Goal: Ask a question

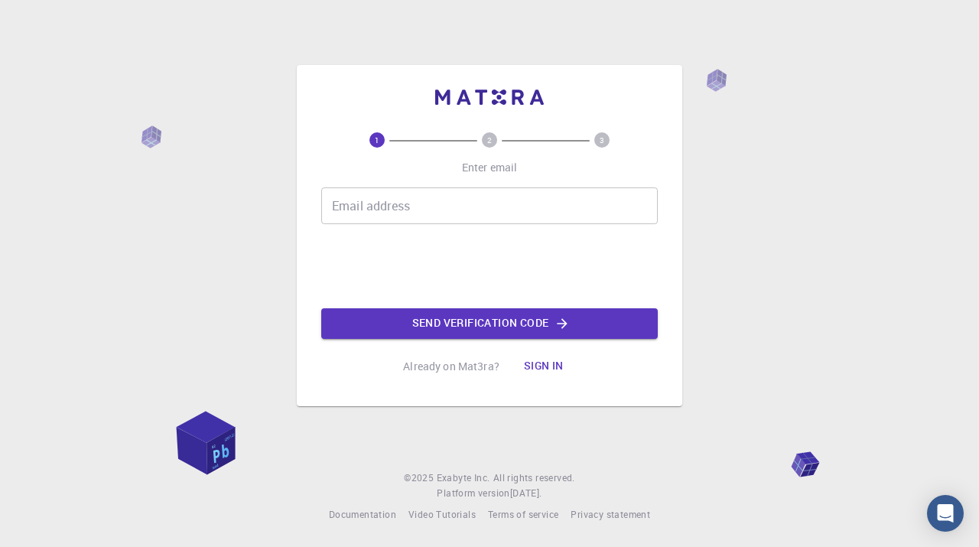
click at [422, 204] on input "Email address" at bounding box center [489, 205] width 337 height 37
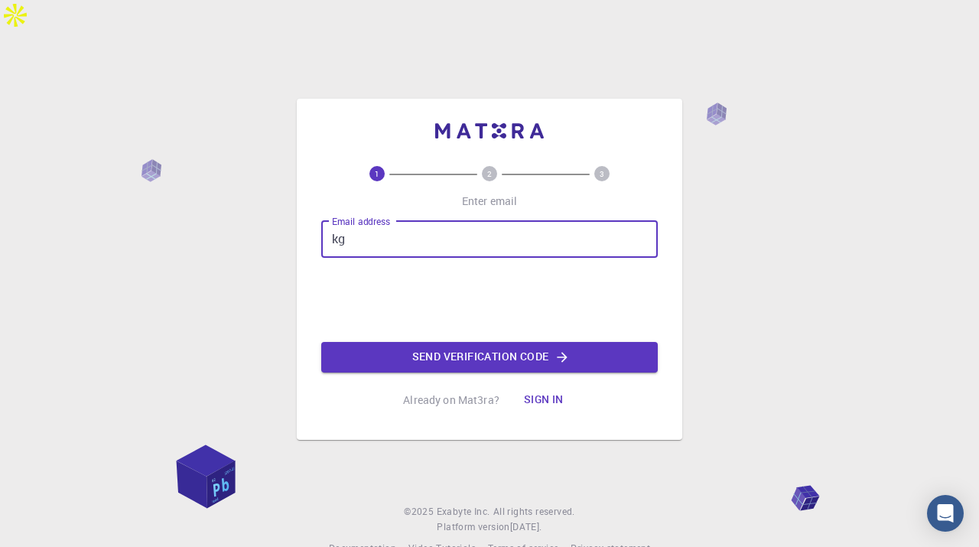
type input "[EMAIL_ADDRESS][DOMAIN_NAME]"
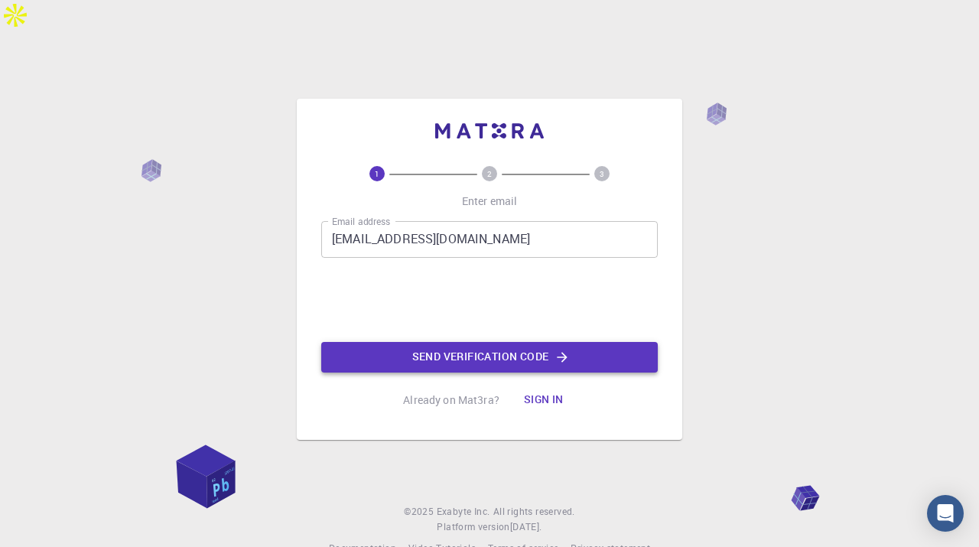
click at [490, 342] on button "Send verification code" at bounding box center [489, 357] width 337 height 31
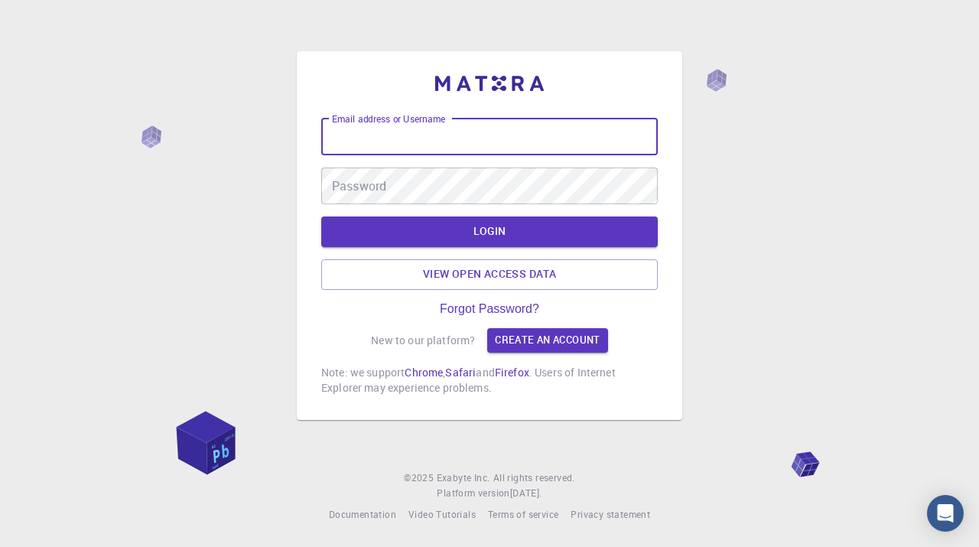
click at [451, 140] on input "Email address or Username" at bounding box center [489, 137] width 337 height 37
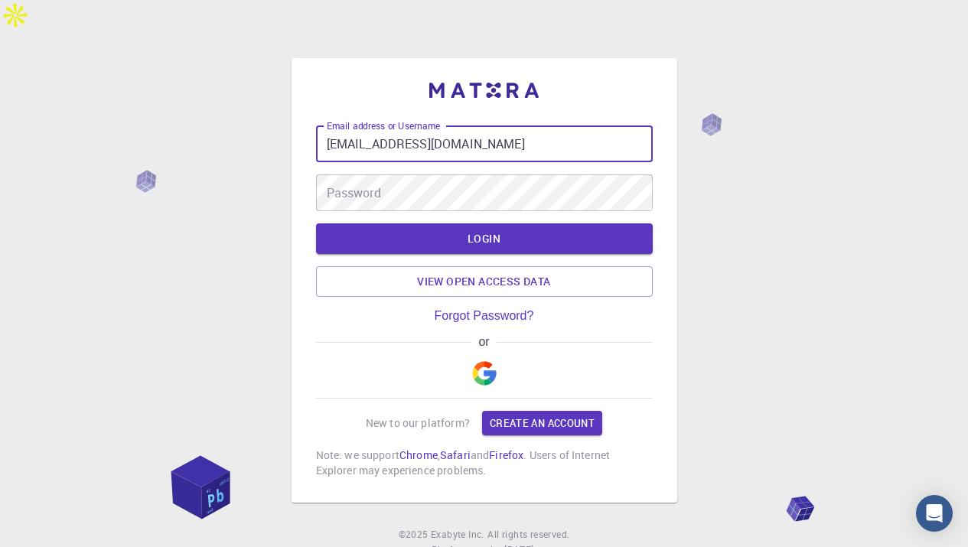
type input "[EMAIL_ADDRESS][DOMAIN_NAME]"
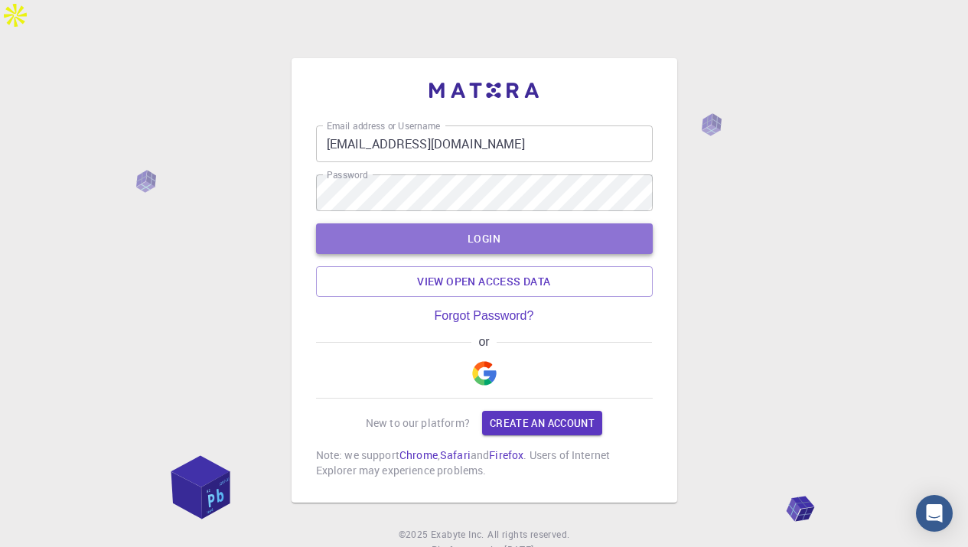
click at [477, 223] on button "LOGIN" at bounding box center [484, 238] width 337 height 31
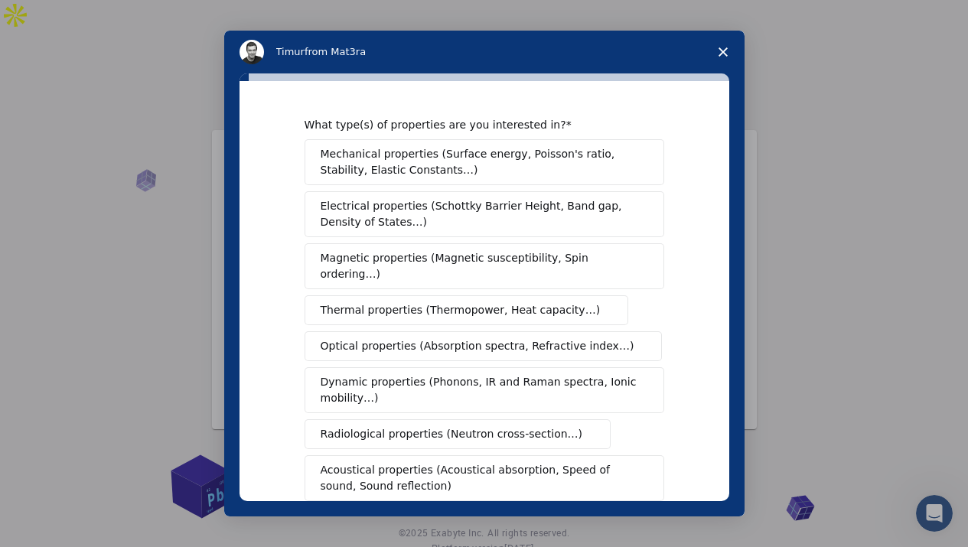
click at [434, 161] on span "Mechanical properties (Surface energy, Poisson's ratio, Stability, Elastic Cons…" at bounding box center [480, 162] width 319 height 32
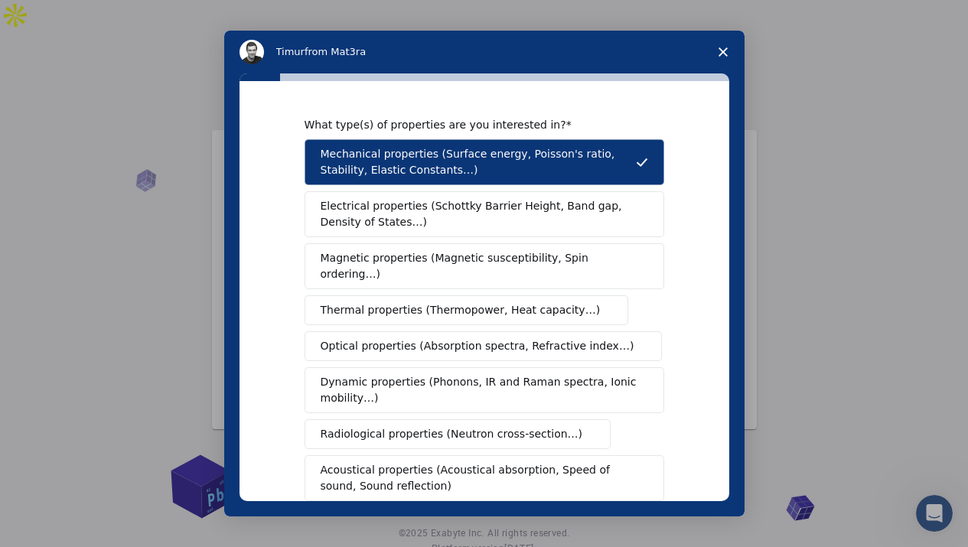
click at [420, 376] on span "Dynamic properties (Phonons, IR and Raman spectra, Ionic mobility…)" at bounding box center [480, 390] width 318 height 32
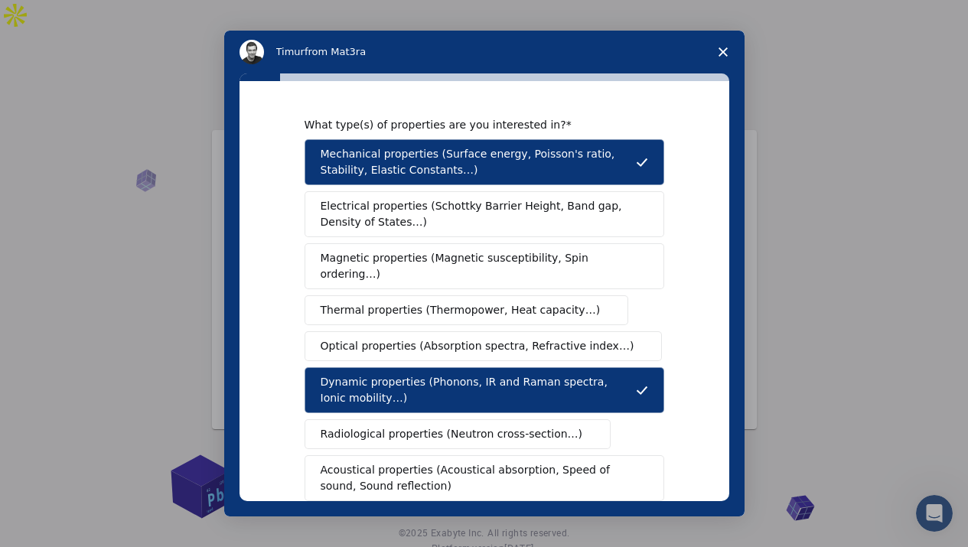
click at [441, 264] on span "Magnetic properties (Magnetic susceptibility, Spin ordering…)" at bounding box center [479, 266] width 316 height 32
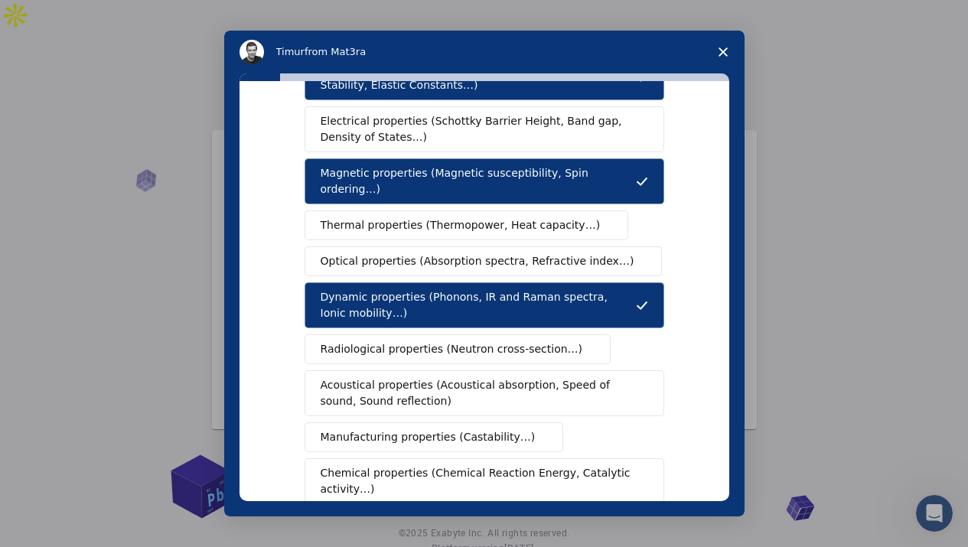
scroll to position [67, 0]
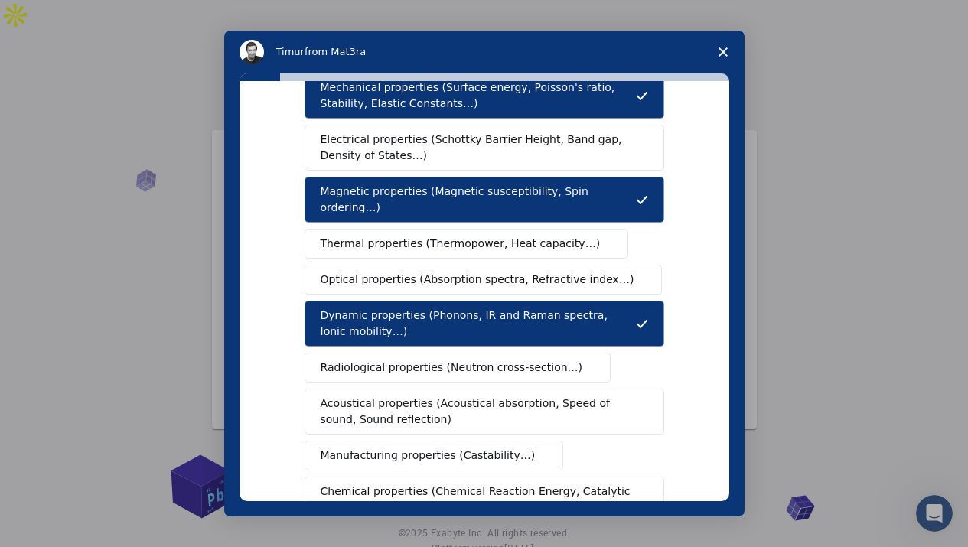
click at [360, 155] on span "Electrical properties (Schottky Barrier Height, Band gap, Density of States…)" at bounding box center [480, 148] width 318 height 32
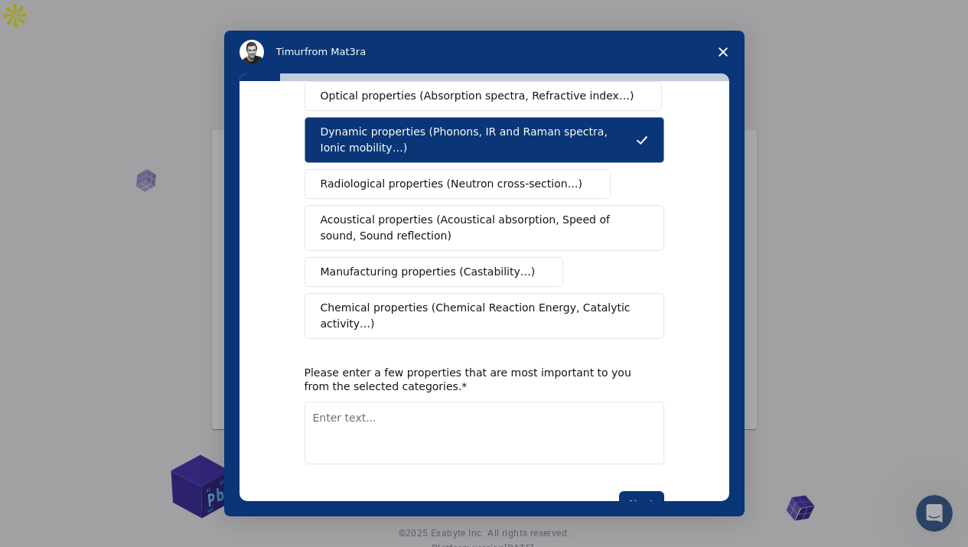
scroll to position [287, 0]
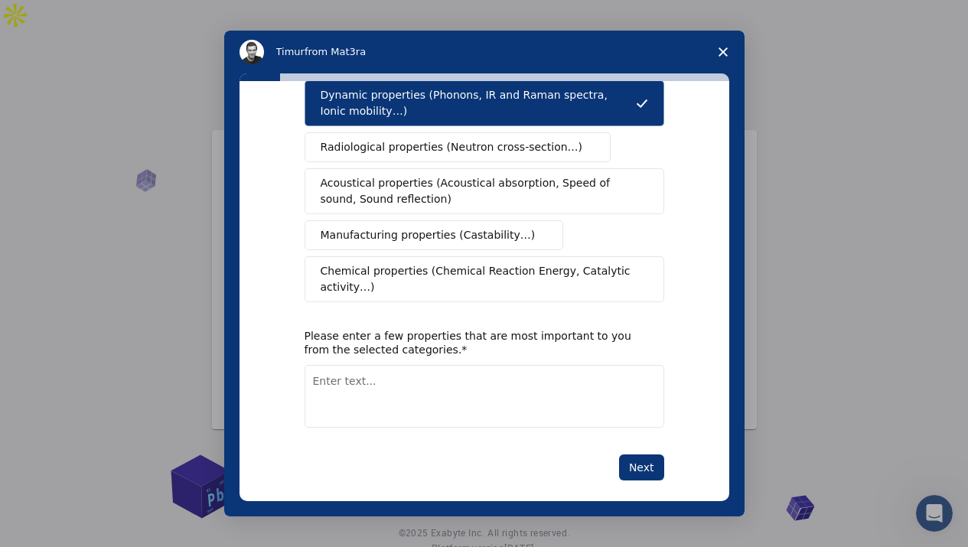
click at [388, 373] on textarea "Enter text..." at bounding box center [485, 396] width 360 height 63
paste textarea "Magnetic susceptibility is a measure of how much a material becomes magnetized …"
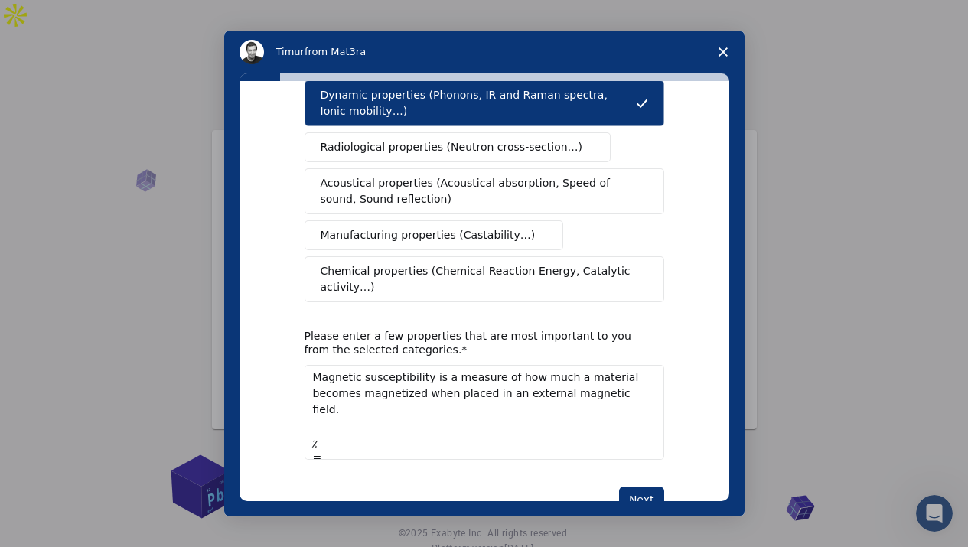
scroll to position [0, 0]
drag, startPoint x: 351, startPoint y: 396, endPoint x: 284, endPoint y: 332, distance: 92.6
click at [284, 332] on div "What type(s) of properties are you interested in? Mechanical properties (Surfac…" at bounding box center [484, 291] width 490 height 420
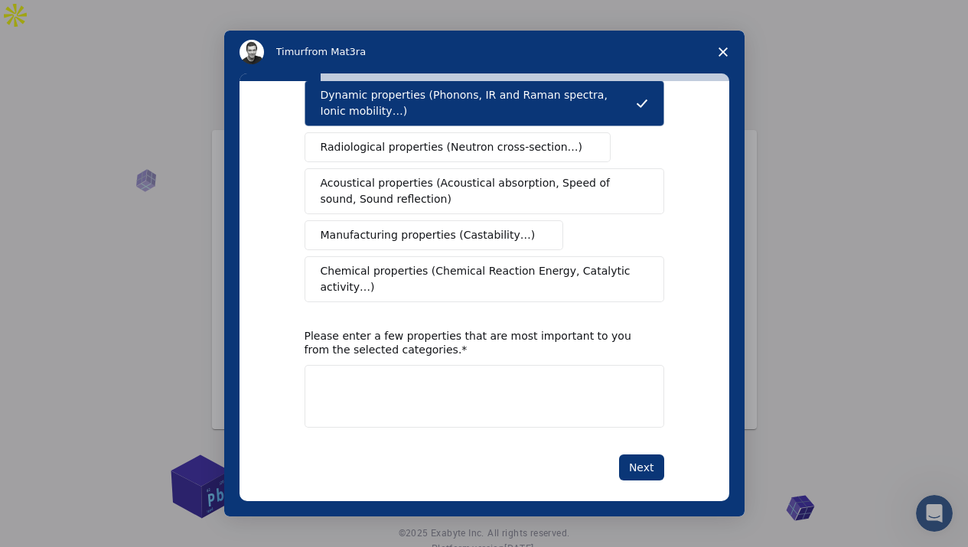
click at [387, 378] on textarea "​" at bounding box center [485, 396] width 360 height 63
paste textarea "Ferromagnetic Ordering"
click at [460, 384] on textarea "Ferromagnetic Ordering​" at bounding box center [485, 396] width 360 height 63
paste textarea "Antiferromagnetic Ordering"
click at [459, 402] on textarea "Ferromagnetic Ordering​ Antiferromagnetic Ordering" at bounding box center [485, 404] width 360 height 79
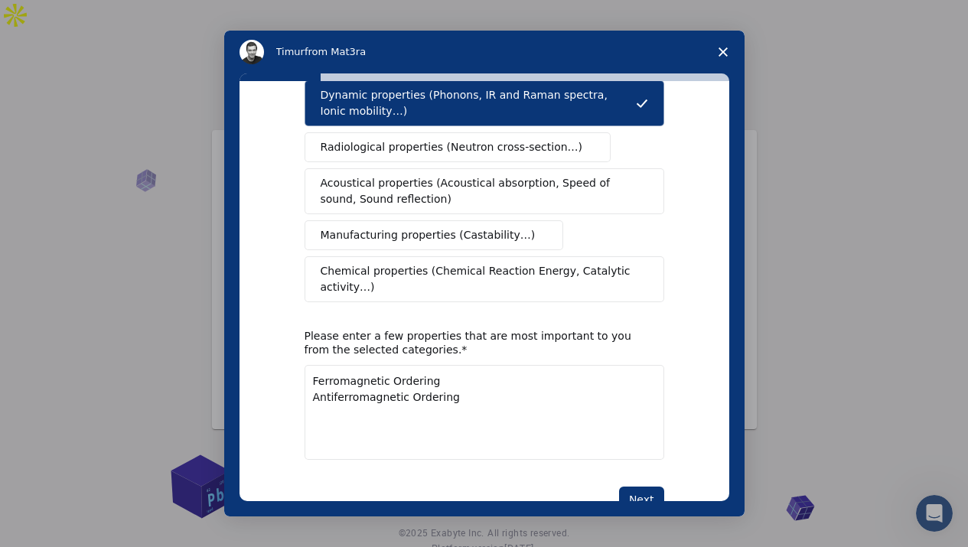
paste textarea "Ferrimagnetic Ordering"
click at [441, 421] on textarea "Ferromagnetic Ordering​ Antiferromagnetic Ordering Ferrimagnetic Ordering" at bounding box center [485, 412] width 360 height 95
paste textarea "Paramagnetic (Disordered)"
click at [448, 424] on textarea "Ferromagnetic Ordering​ Antiferromagnetic Ordering Ferrimagnetic Ordering Param…" at bounding box center [485, 412] width 360 height 95
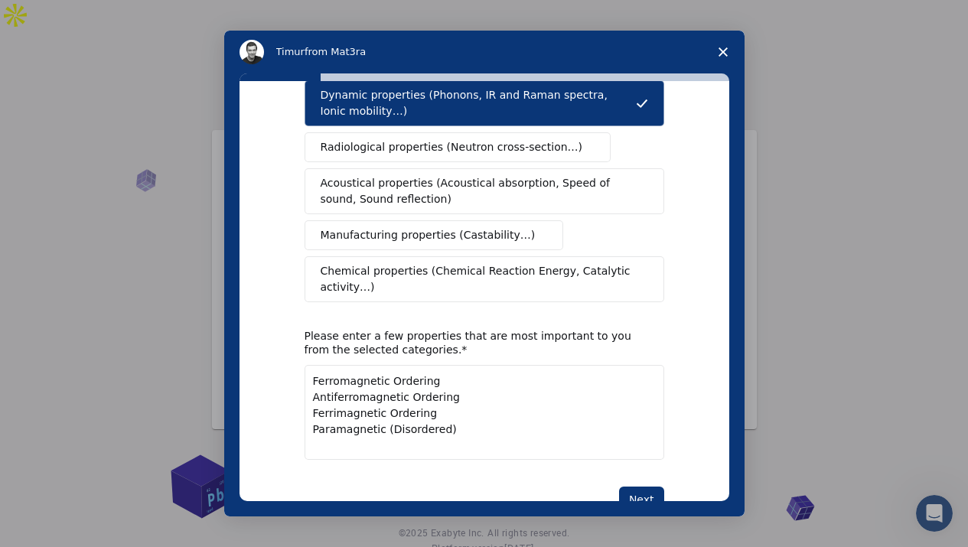
paste textarea "Spin Glass (Frustrated system)"
type textarea "Ferromagnetic Ordering​ Antiferromagnetic Ordering Ferrimagnetic Ordering Param…"
click at [638, 487] on button "Next" at bounding box center [641, 500] width 45 height 26
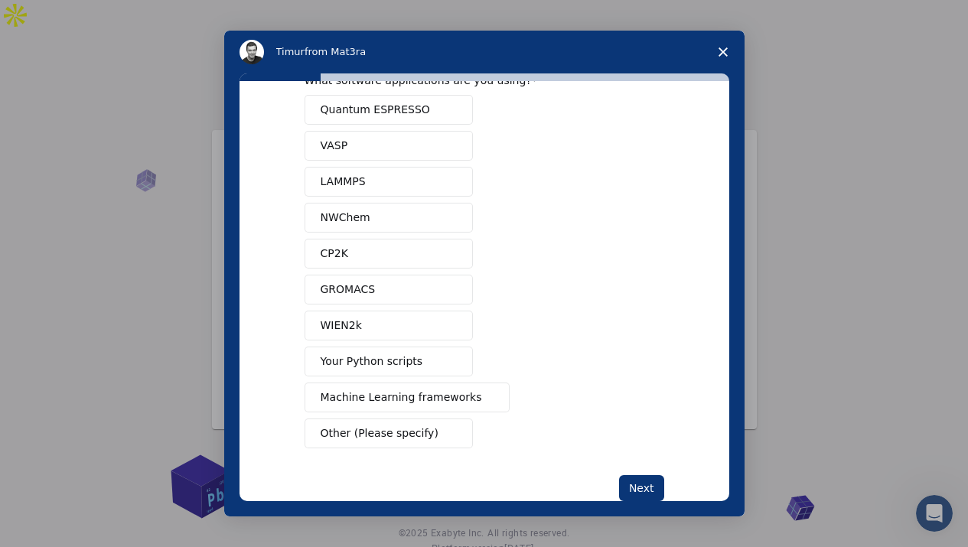
scroll to position [43, 0]
click at [438, 393] on span "Machine Learning frameworks" at bounding box center [401, 399] width 161 height 16
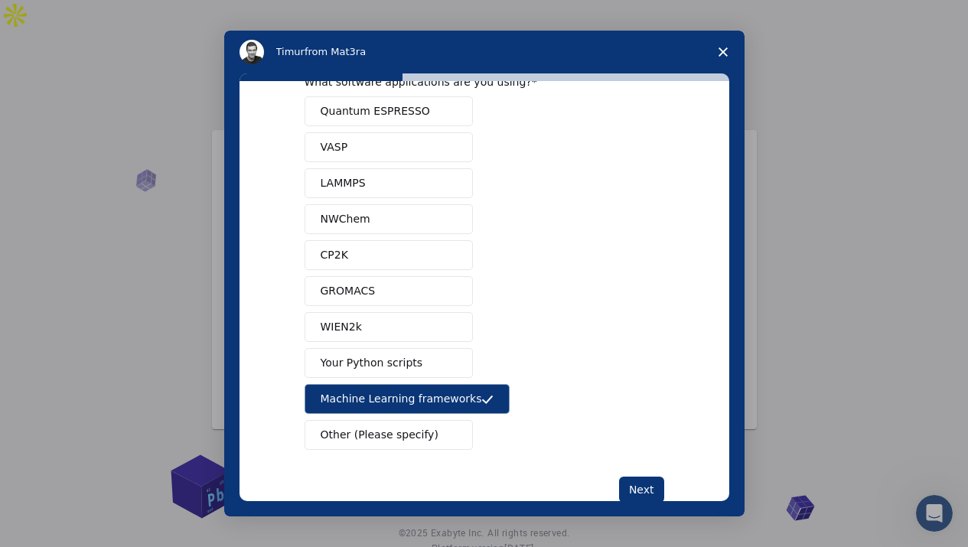
click at [405, 363] on span "Your Python scripts" at bounding box center [372, 363] width 103 height 16
click at [410, 116] on span "Quantum ESPRESSO" at bounding box center [375, 111] width 109 height 16
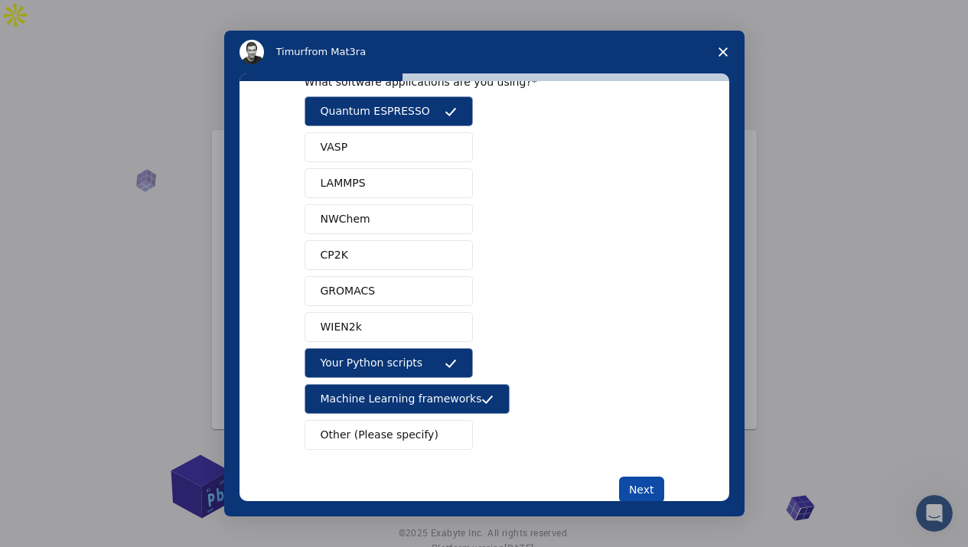
click at [642, 482] on button "Next" at bounding box center [641, 490] width 45 height 26
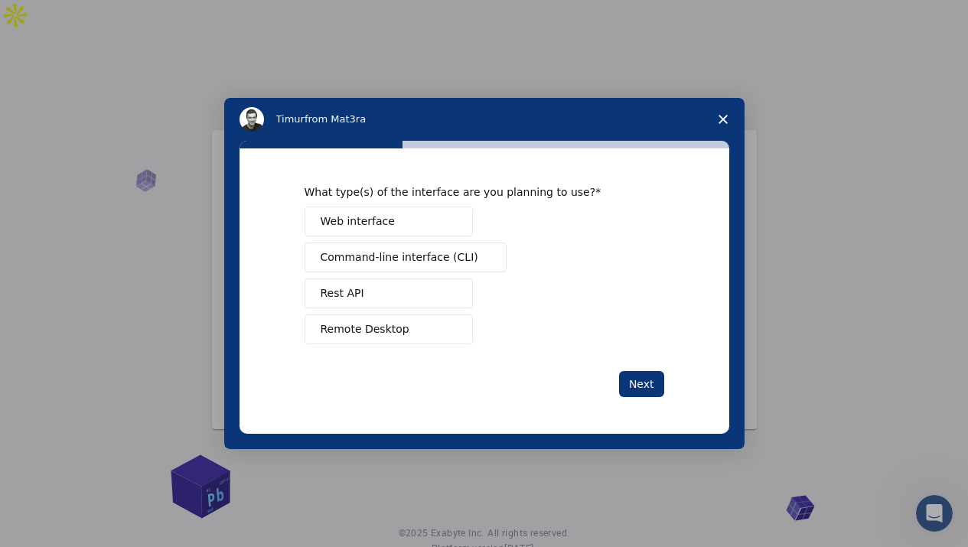
scroll to position [0, 0]
click at [406, 223] on button "Web interface" at bounding box center [389, 222] width 168 height 30
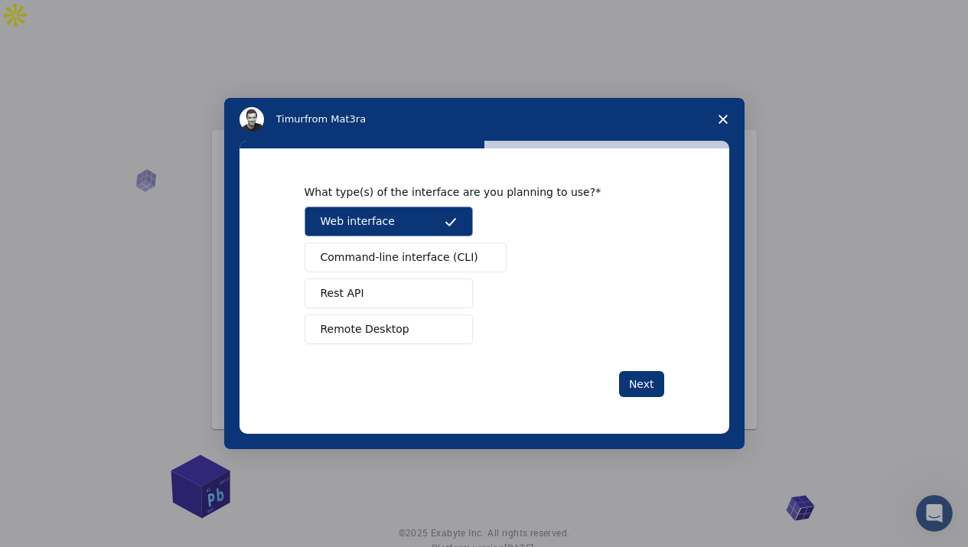
click at [391, 252] on span "Command-line interface (CLI)" at bounding box center [400, 257] width 158 height 16
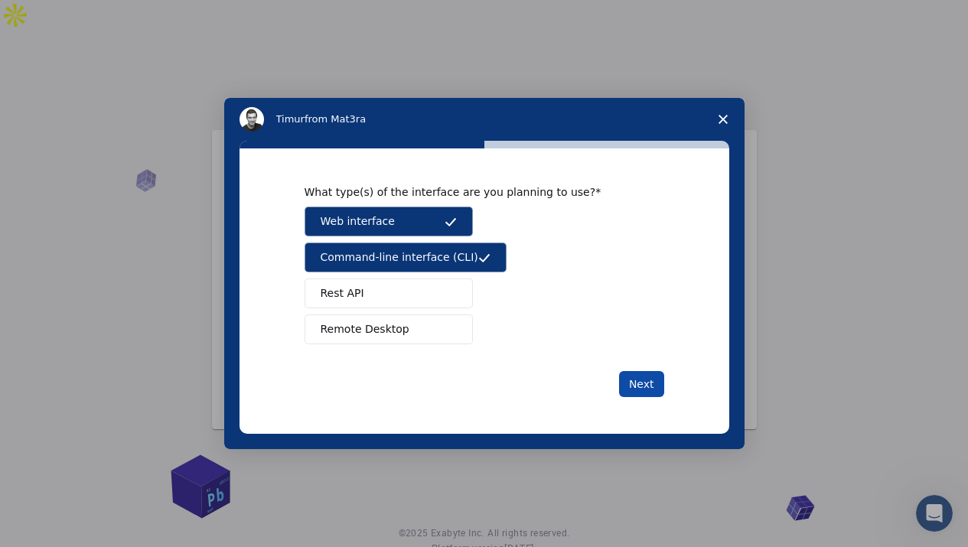
click at [644, 383] on button "Next" at bounding box center [641, 384] width 45 height 26
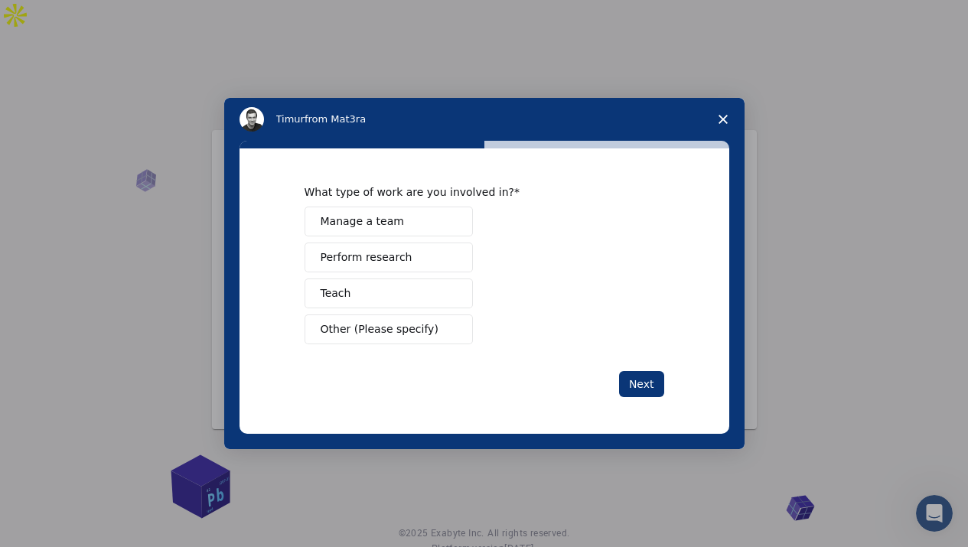
click at [414, 263] on button "Perform research" at bounding box center [389, 258] width 168 height 30
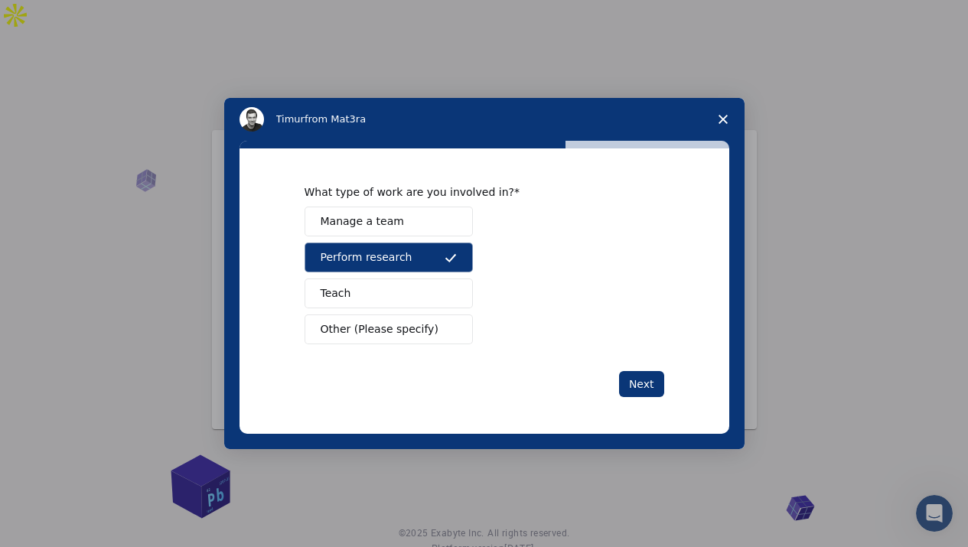
click at [364, 295] on button "Teach" at bounding box center [389, 294] width 168 height 30
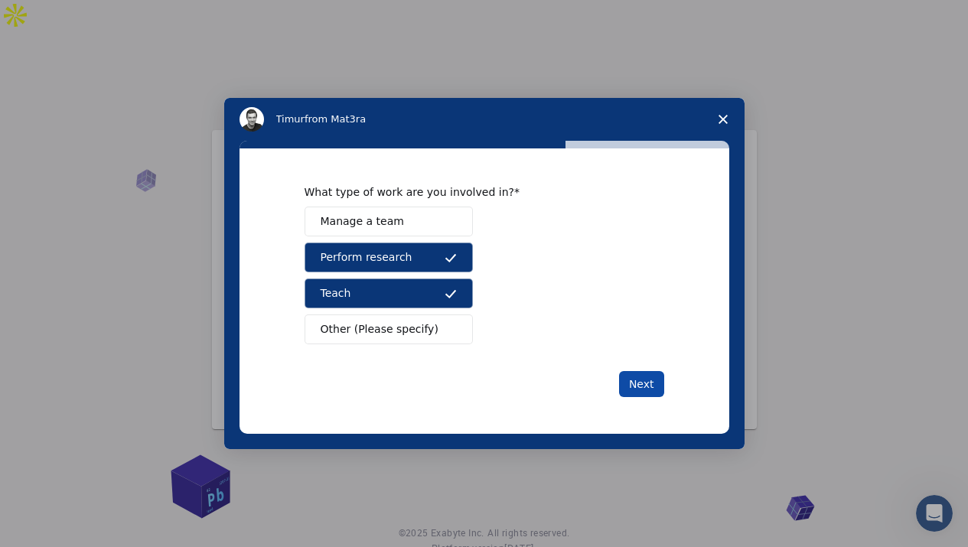
click at [639, 383] on button "Next" at bounding box center [641, 384] width 45 height 26
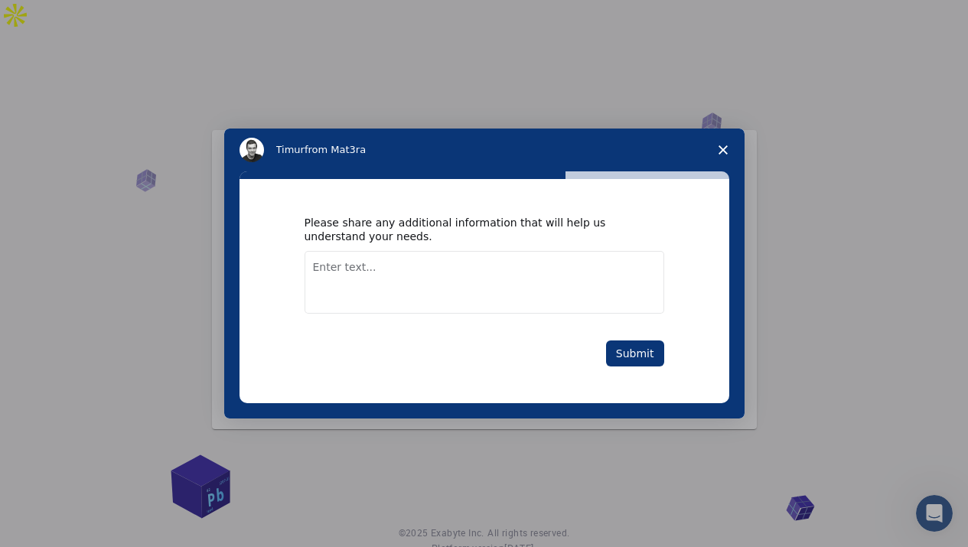
click at [419, 267] on textarea "Enter text..." at bounding box center [485, 282] width 360 height 63
click at [419, 278] on textarea "Would like to learn" at bounding box center [485, 282] width 360 height 63
type textarea "W"
type textarea "A"
click at [390, 265] on textarea "Enter text..." at bounding box center [485, 282] width 360 height 63
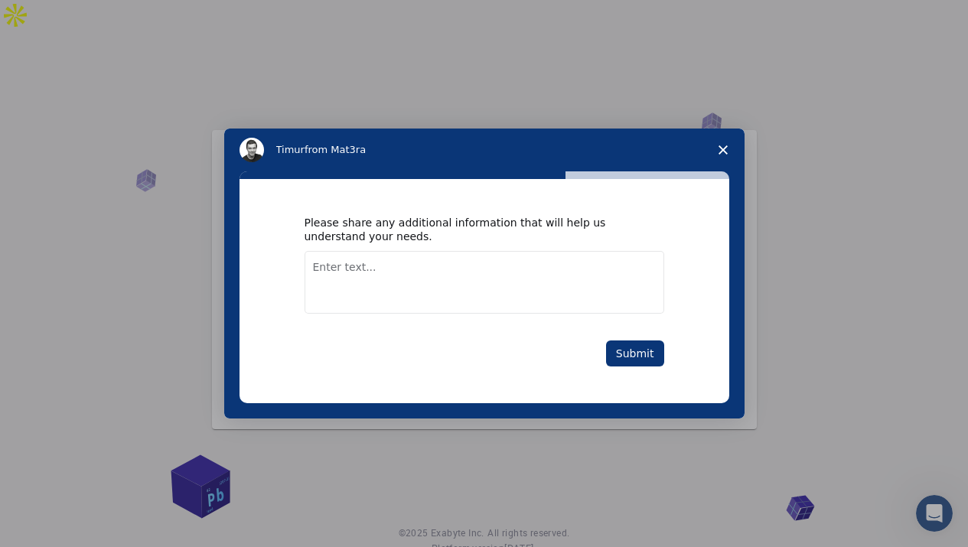
paste textarea "magnetic materials research, geophysics, medical imaging (like [MEDICAL_DATA]),…"
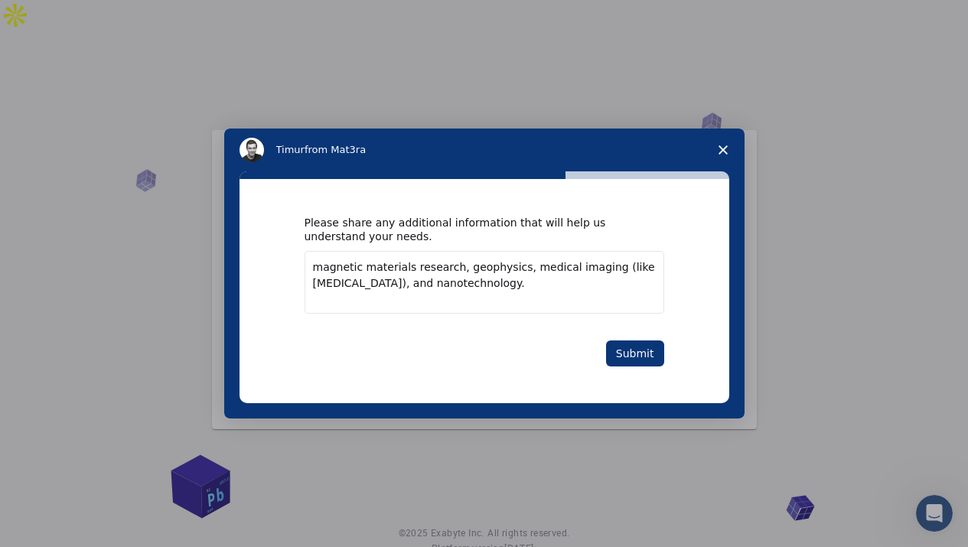
click at [311, 264] on textarea "magnetic materials research, geophysics, medical imaging (like [MEDICAL_DATA]),…" at bounding box center [485, 282] width 360 height 63
type textarea "Know in depth on magnetic materials research, geophysics, medical imaging (like…"
click at [625, 349] on button "Submit" at bounding box center [635, 353] width 58 height 26
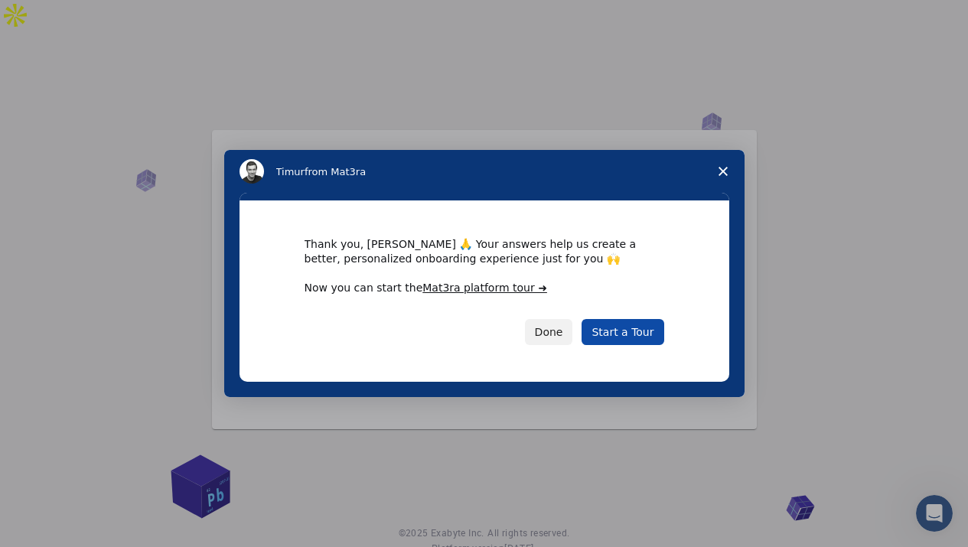
click at [631, 332] on link "Start a Tour" at bounding box center [622, 332] width 82 height 26
click at [615, 337] on link "Start a Tour" at bounding box center [622, 332] width 82 height 26
click at [640, 329] on link "Start a Tour" at bounding box center [622, 332] width 82 height 26
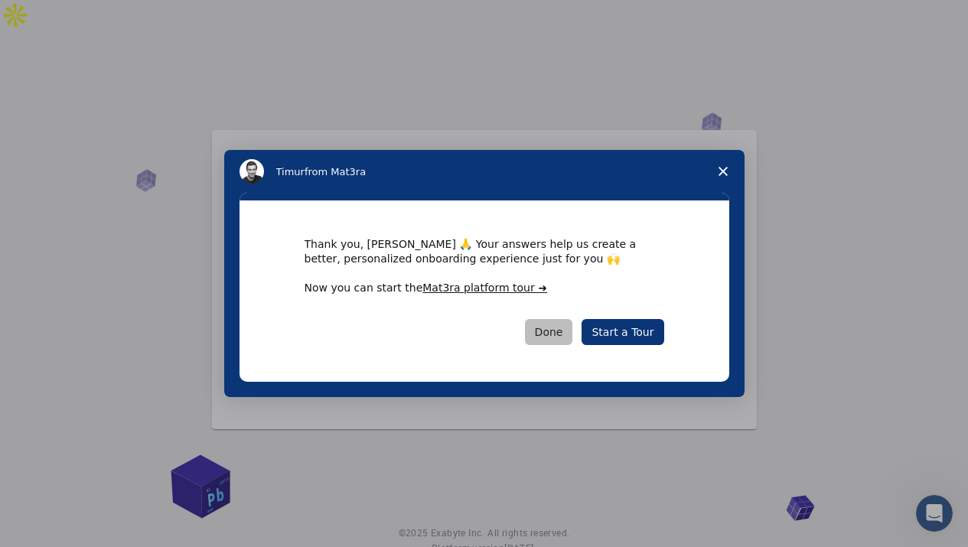
click at [553, 332] on button "Done" at bounding box center [549, 332] width 48 height 26
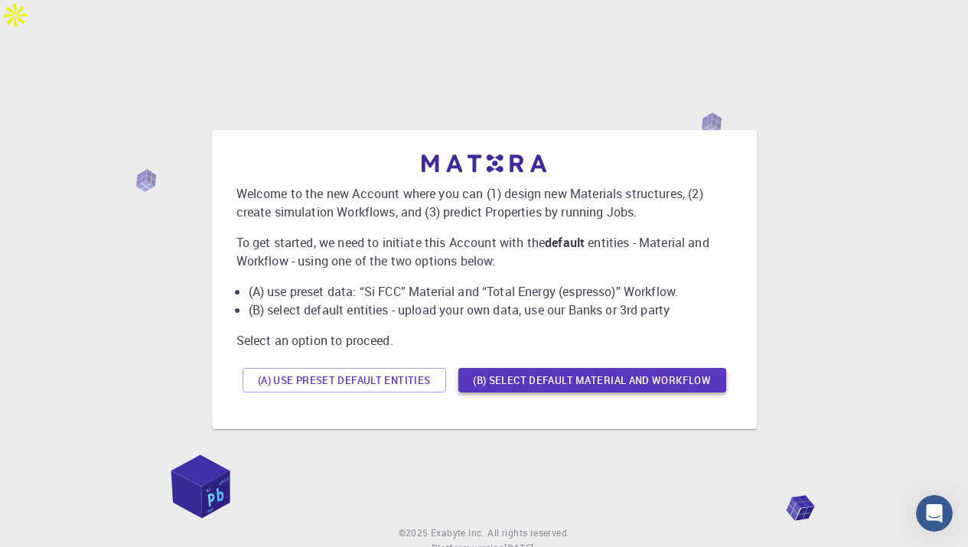
click at [564, 368] on button "(B) Select default material and workflow" at bounding box center [592, 380] width 268 height 24
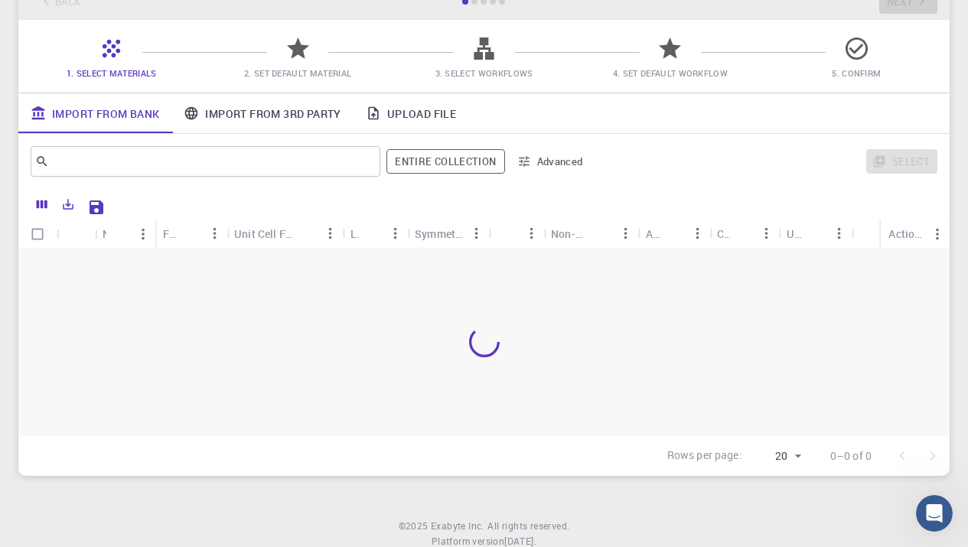
scroll to position [148, 0]
